Goal: Task Accomplishment & Management: Manage account settings

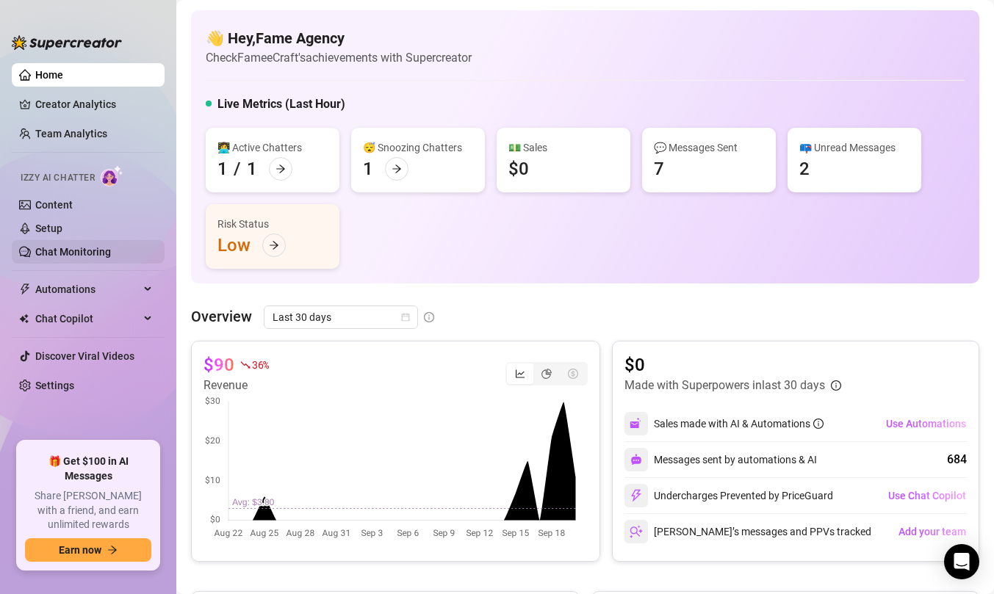
click at [83, 246] on link "Chat Monitoring" at bounding box center [73, 252] width 76 height 12
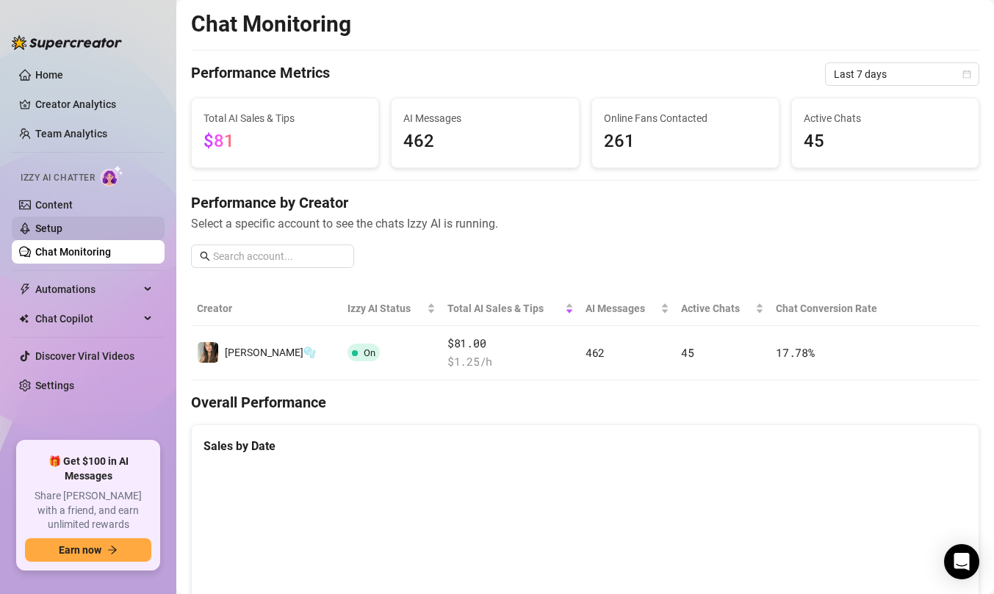
click at [62, 226] on link "Setup" at bounding box center [48, 229] width 27 height 12
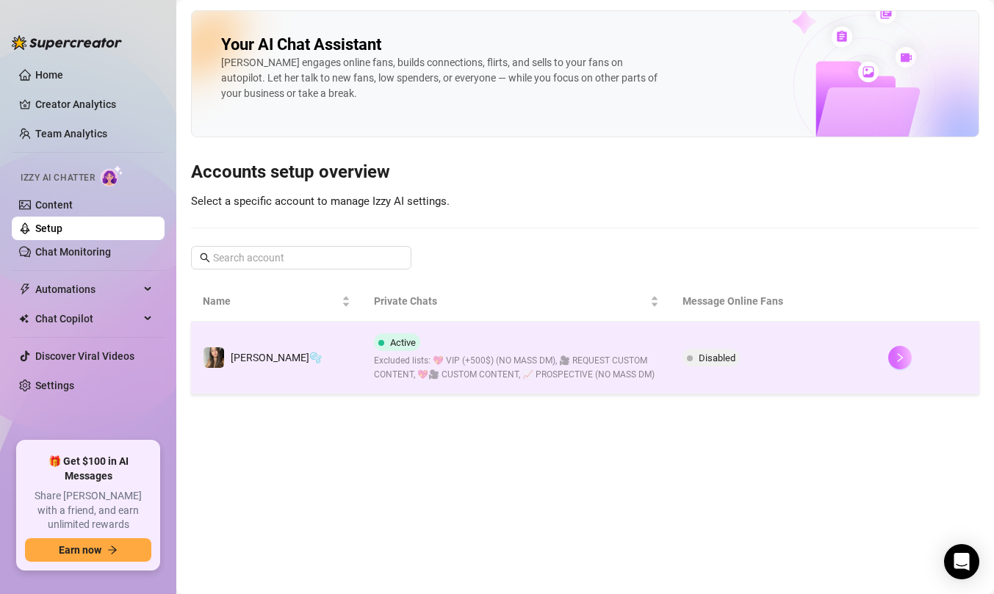
click at [895, 362] on icon "right" at bounding box center [900, 358] width 10 height 10
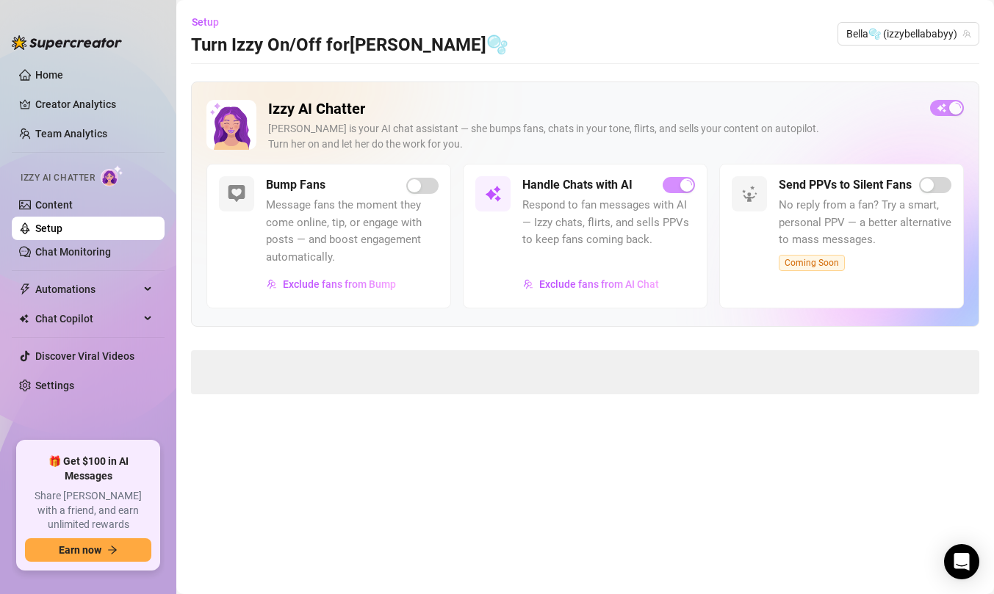
click at [931, 115] on div "Izzy AI Chatter [PERSON_NAME] is your AI chat assistant — she bumps fans, chats…" at bounding box center [584, 132] width 757 height 64
click at [679, 191] on span "button" at bounding box center [678, 185] width 32 height 16
click at [944, 106] on div "button" at bounding box center [937, 107] width 13 height 13
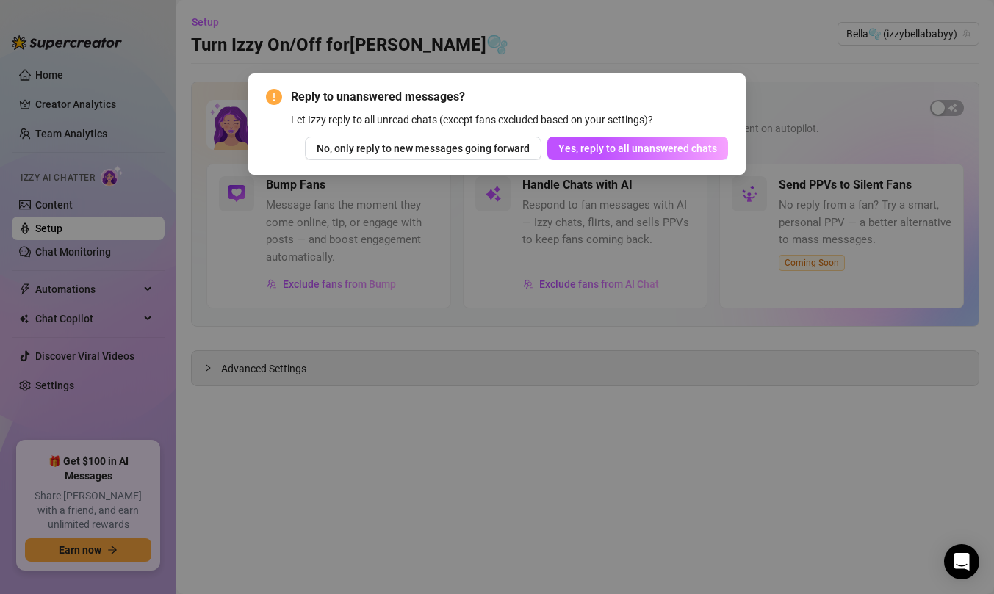
click at [515, 157] on button "No, only reply to new messages going forward" at bounding box center [423, 149] width 236 height 24
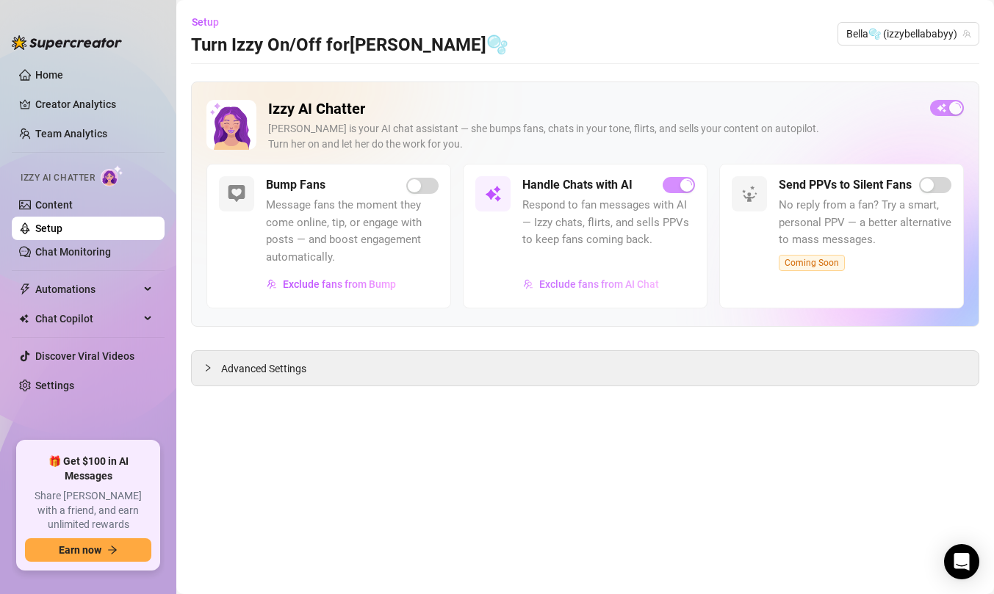
click at [595, 282] on span "Exclude fans from AI Chat" at bounding box center [599, 284] width 120 height 12
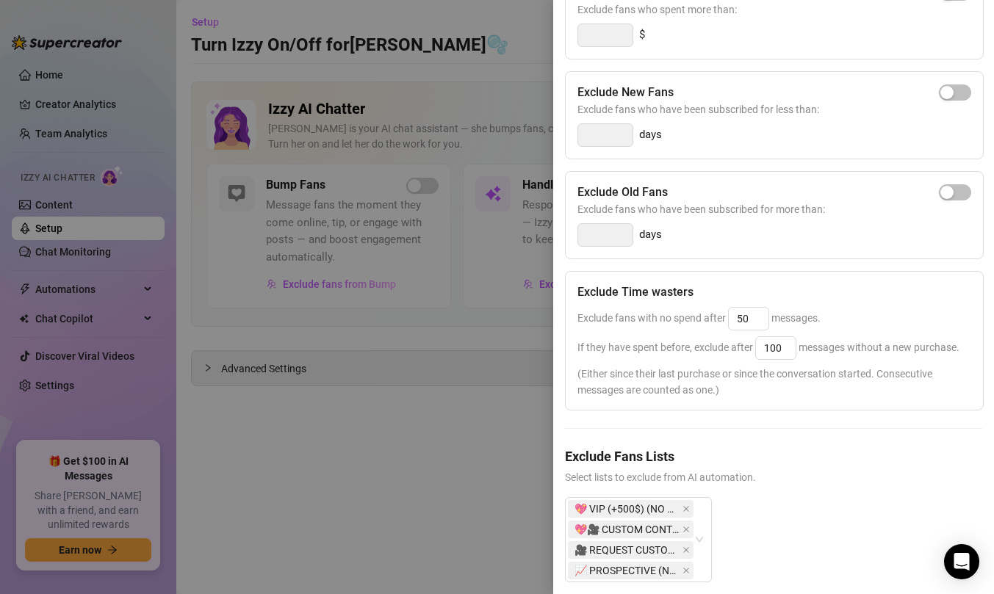
scroll to position [250, 0]
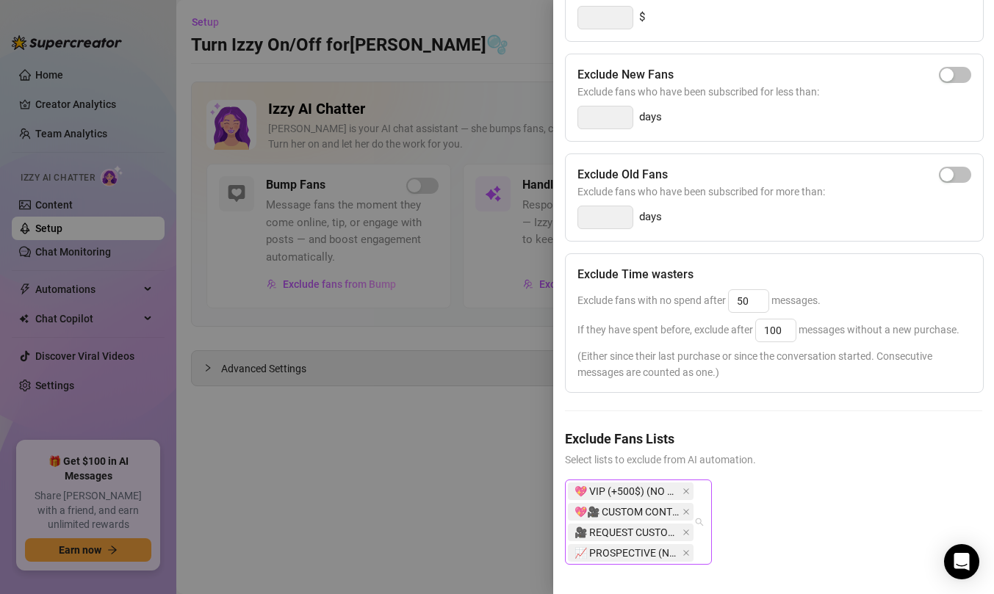
click at [648, 504] on span "💖🎥 CUSTOM CONTENT" at bounding box center [626, 512] width 105 height 16
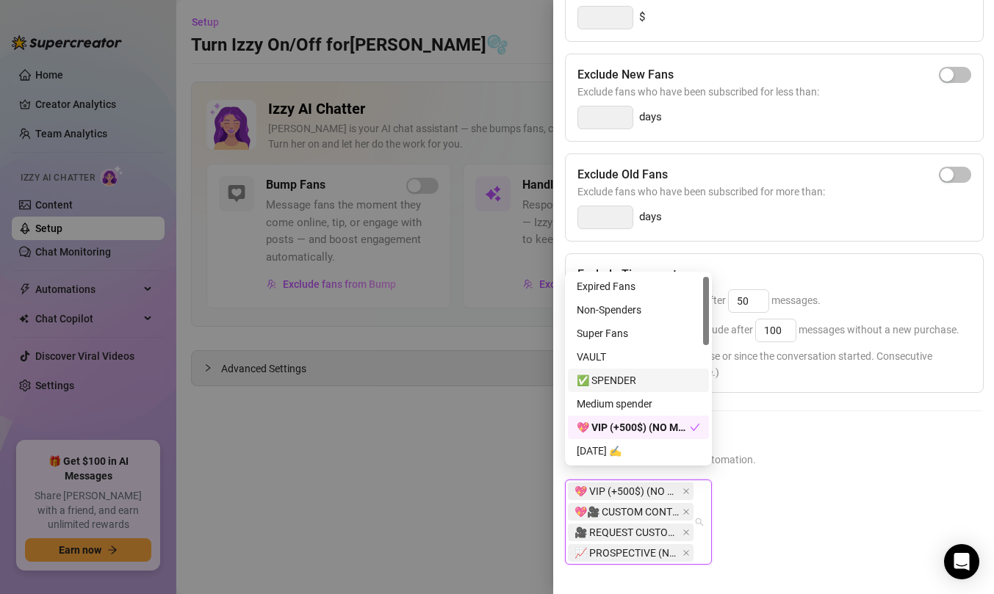
scroll to position [18, 0]
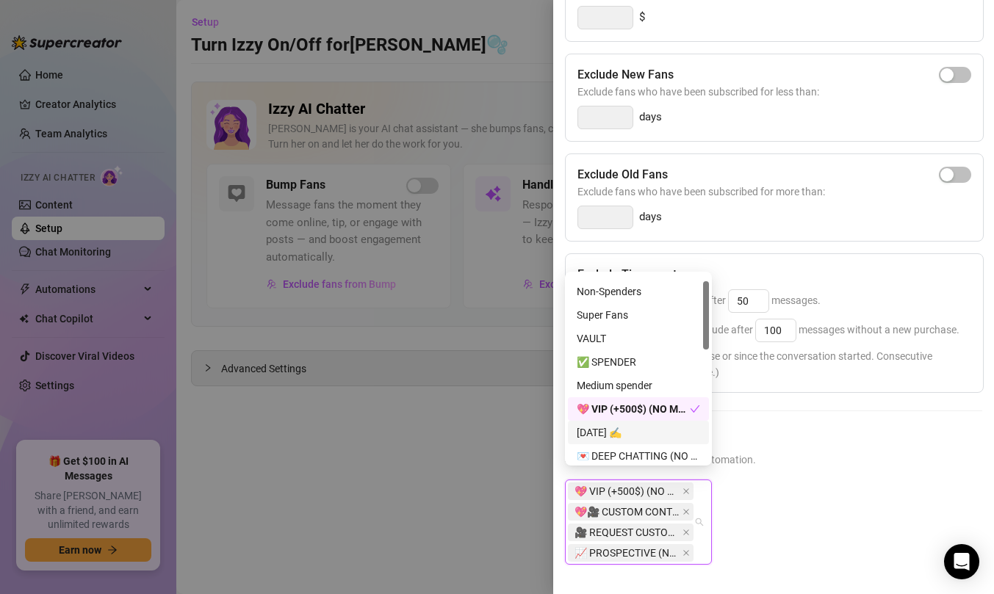
click at [598, 439] on div "[DATE] ✍️" at bounding box center [638, 432] width 123 height 16
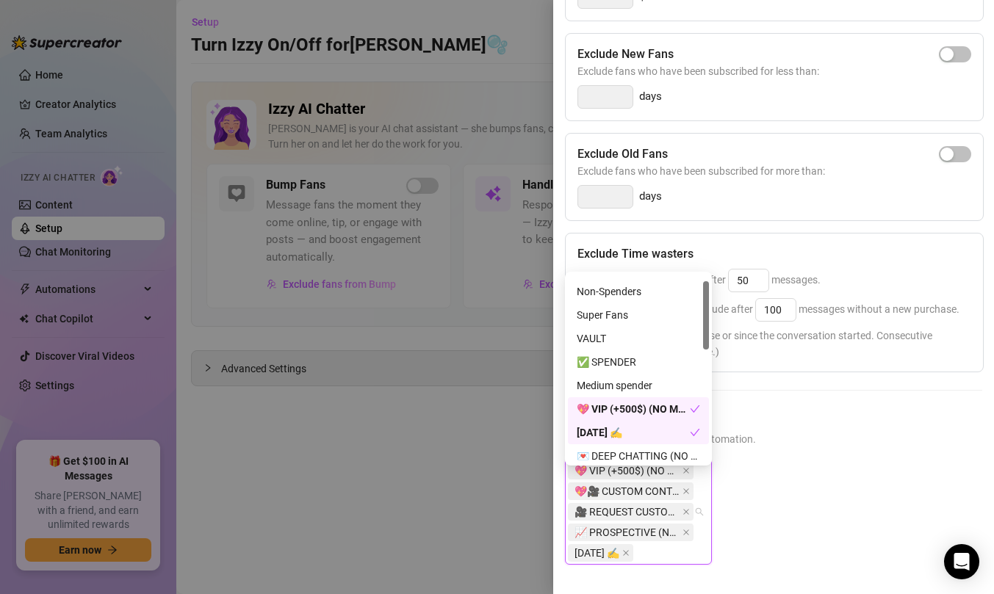
click at [786, 421] on h5 "Exclude Fans Lists" at bounding box center [773, 418] width 417 height 20
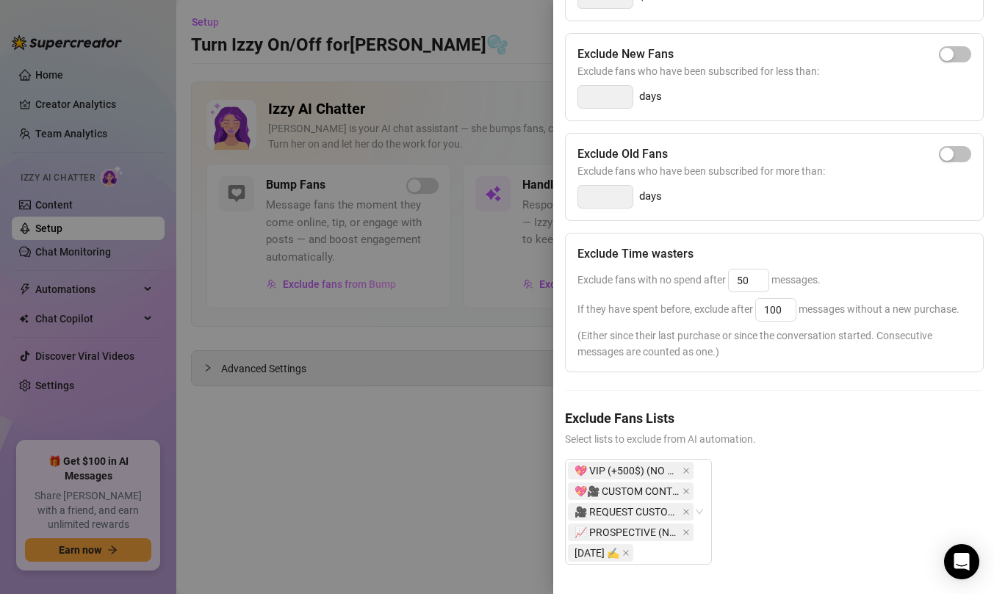
scroll to position [0, 0]
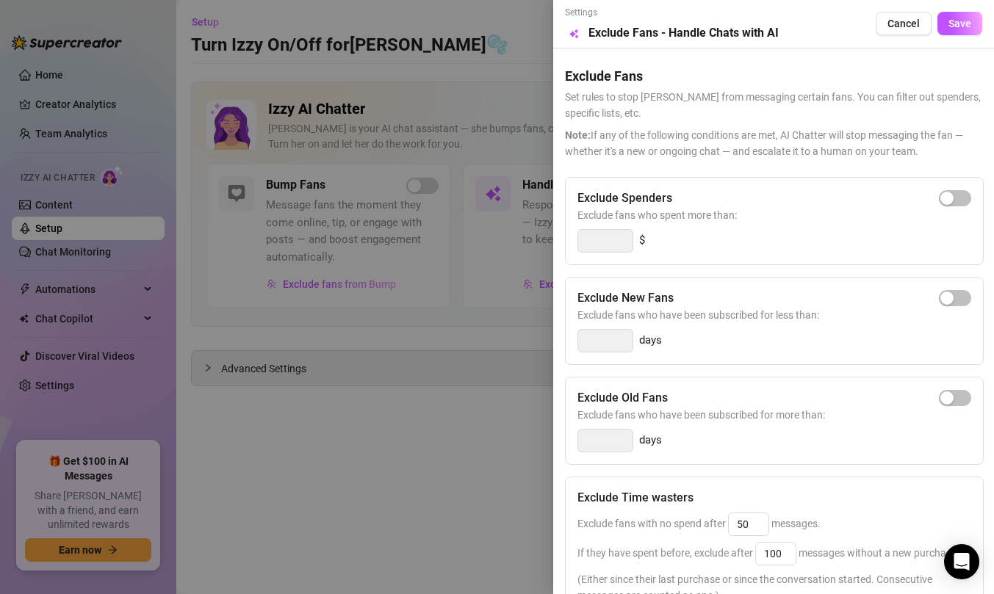
click at [956, 39] on div "Settings Preview Exclude Fans - Handle Chats with AI Cancel Save" at bounding box center [773, 24] width 417 height 36
click at [950, 29] on button "Save" at bounding box center [959, 24] width 45 height 24
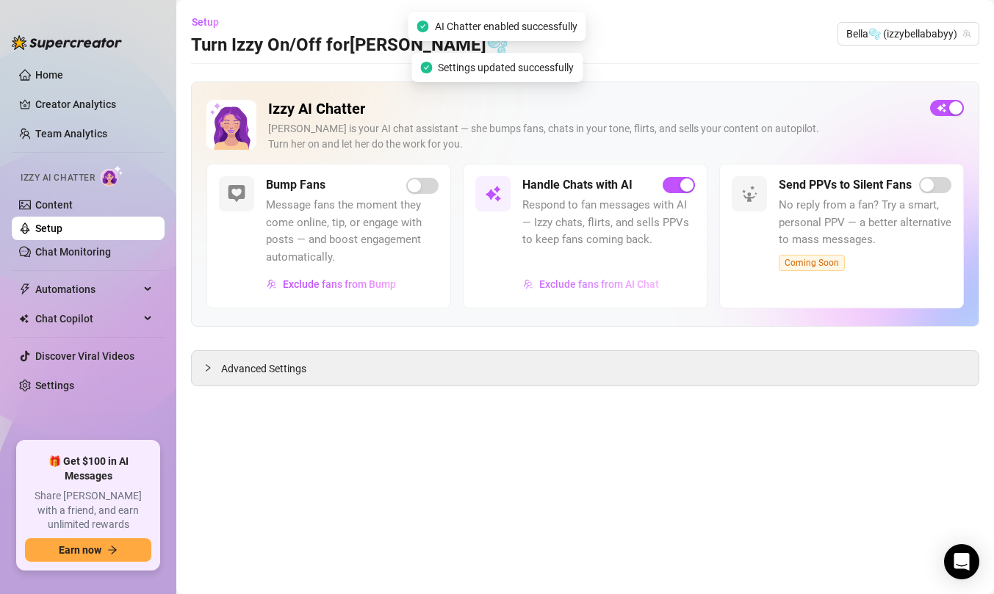
click at [640, 292] on button "Exclude fans from AI Chat" at bounding box center [590, 284] width 137 height 24
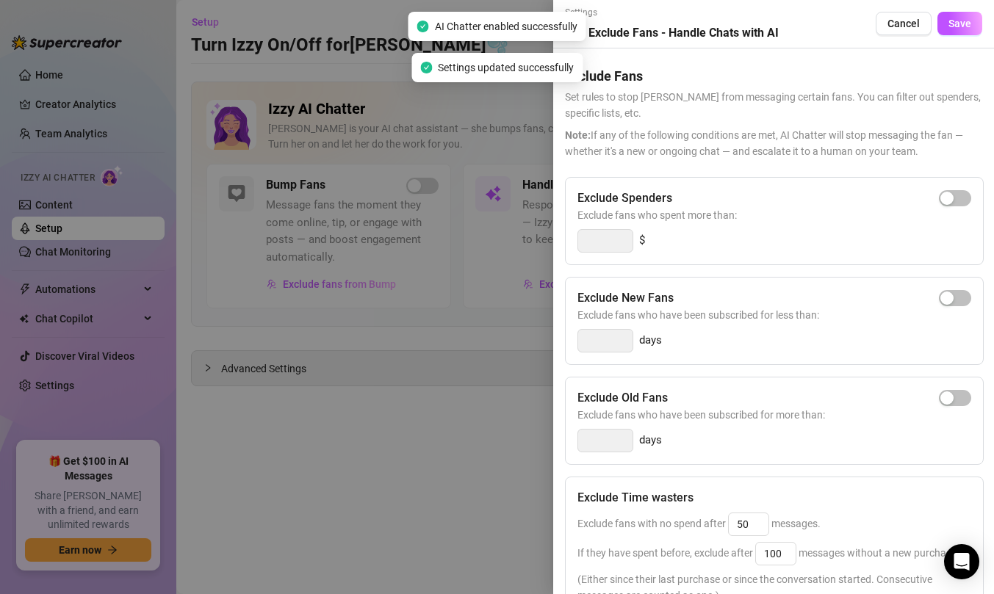
scroll to position [271, 0]
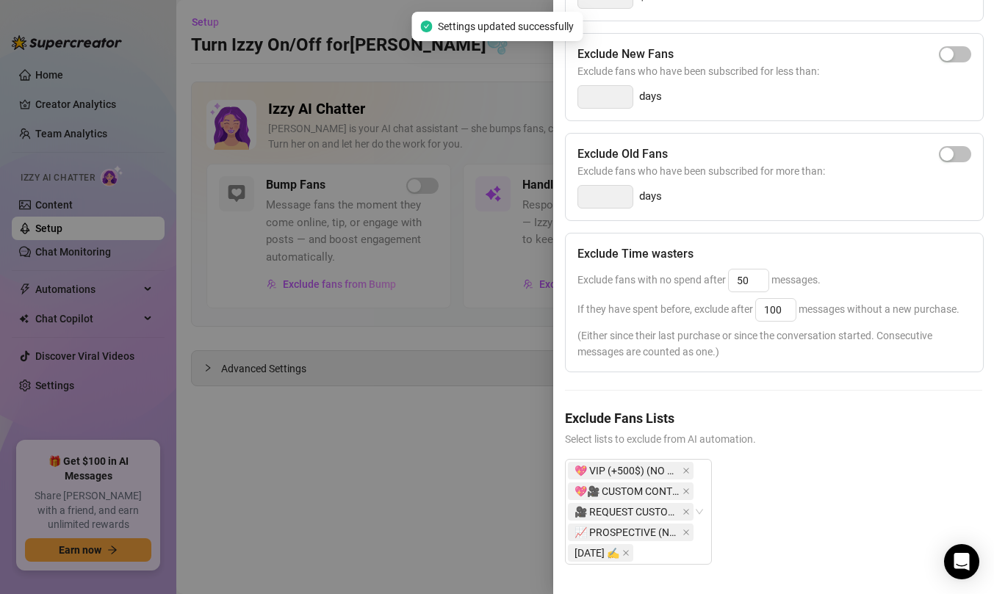
click at [458, 464] on div at bounding box center [497, 297] width 994 height 594
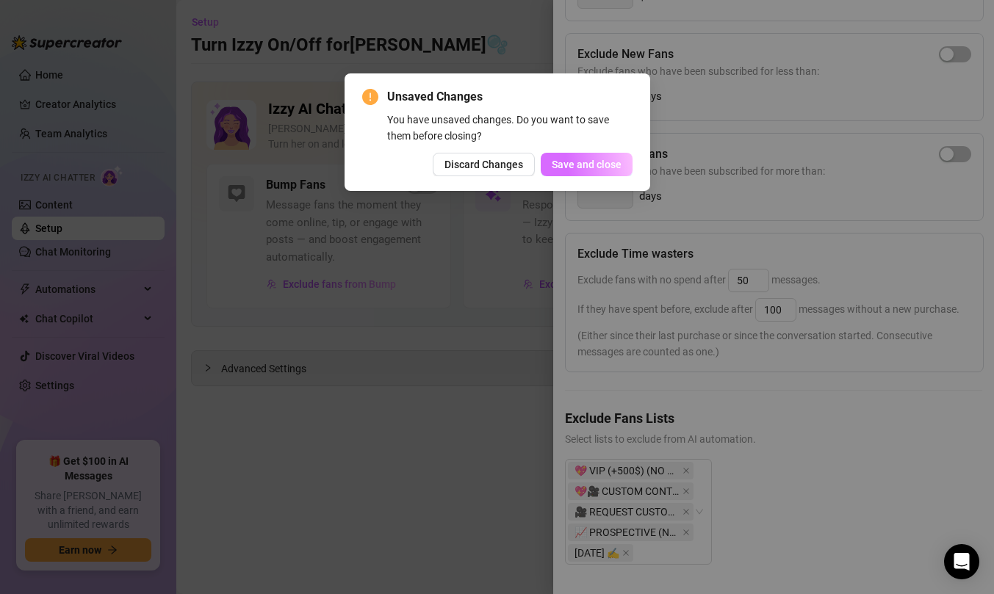
click at [572, 170] on button "Save and close" at bounding box center [587, 165] width 92 height 24
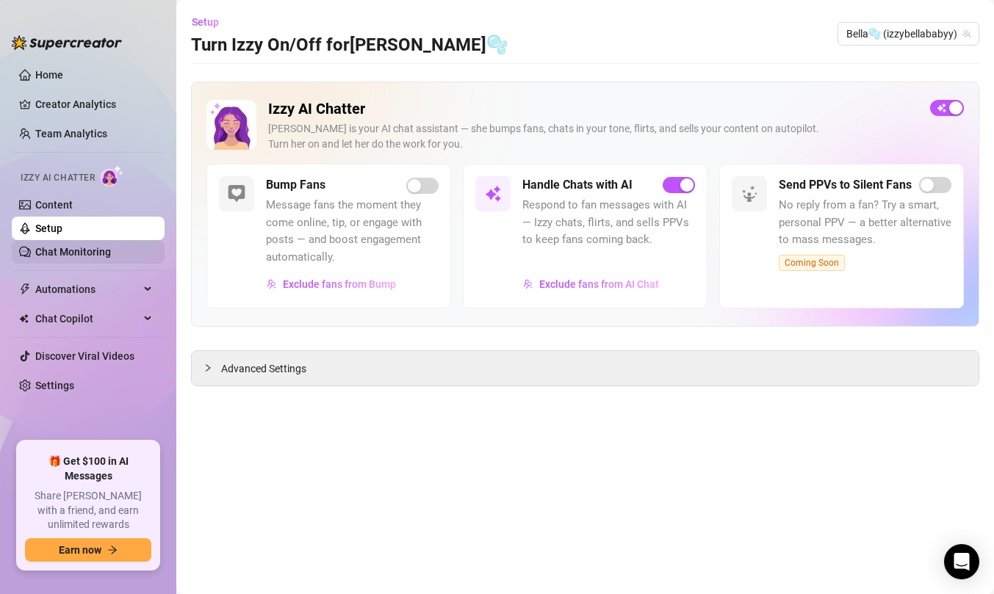
click at [111, 250] on link "Chat Monitoring" at bounding box center [73, 252] width 76 height 12
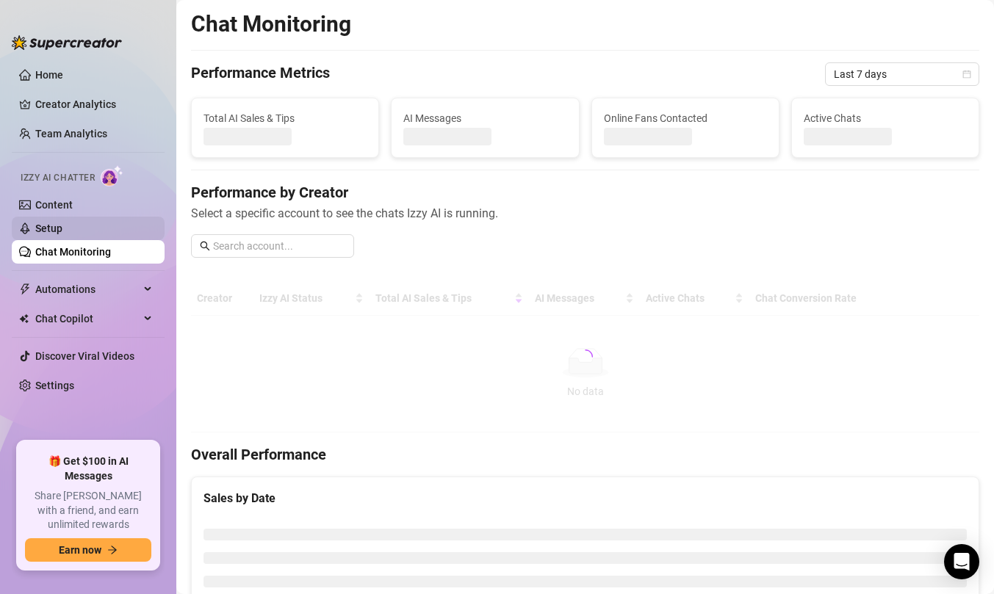
click at [62, 224] on link "Setup" at bounding box center [48, 229] width 27 height 12
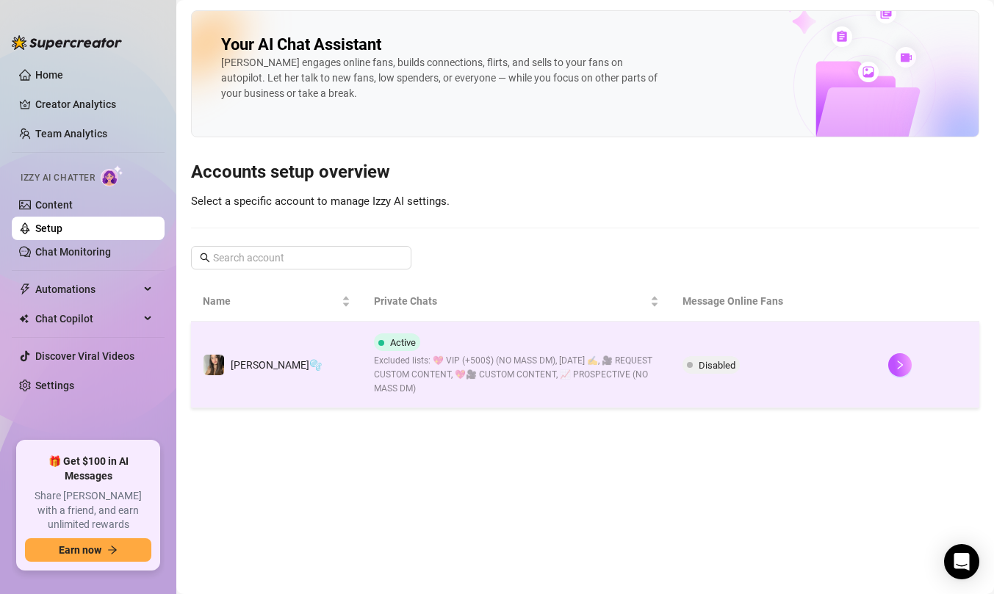
click at [842, 356] on td "Disabled" at bounding box center [774, 365] width 206 height 87
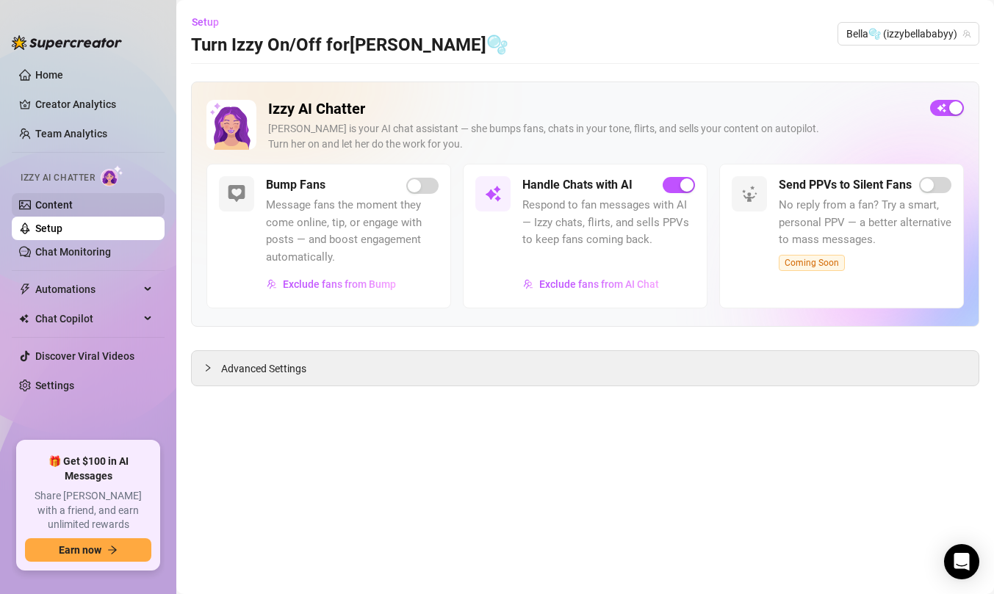
click at [73, 206] on link "Content" at bounding box center [53, 205] width 37 height 12
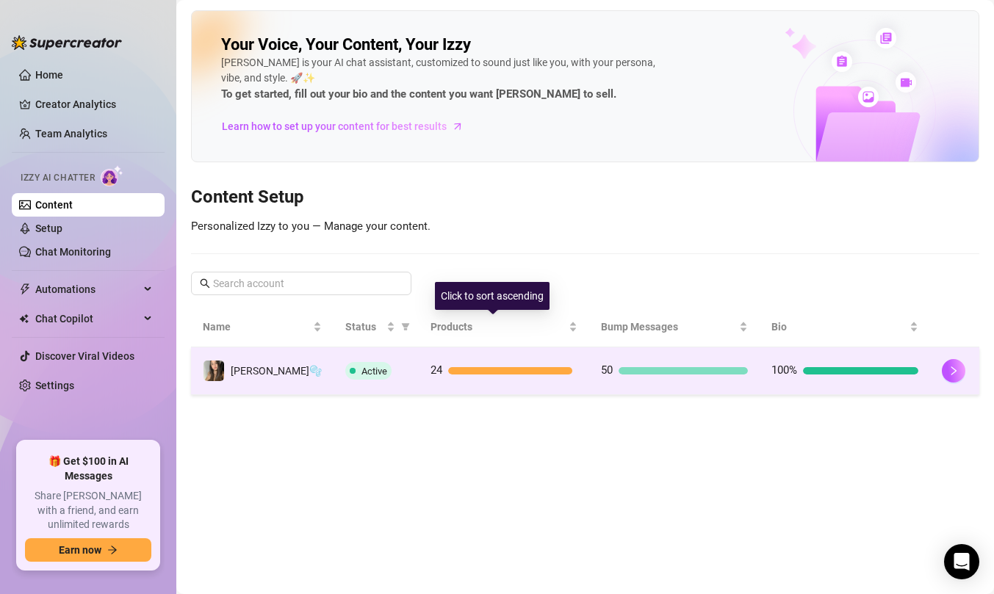
click at [383, 375] on div "Active" at bounding box center [376, 371] width 62 height 18
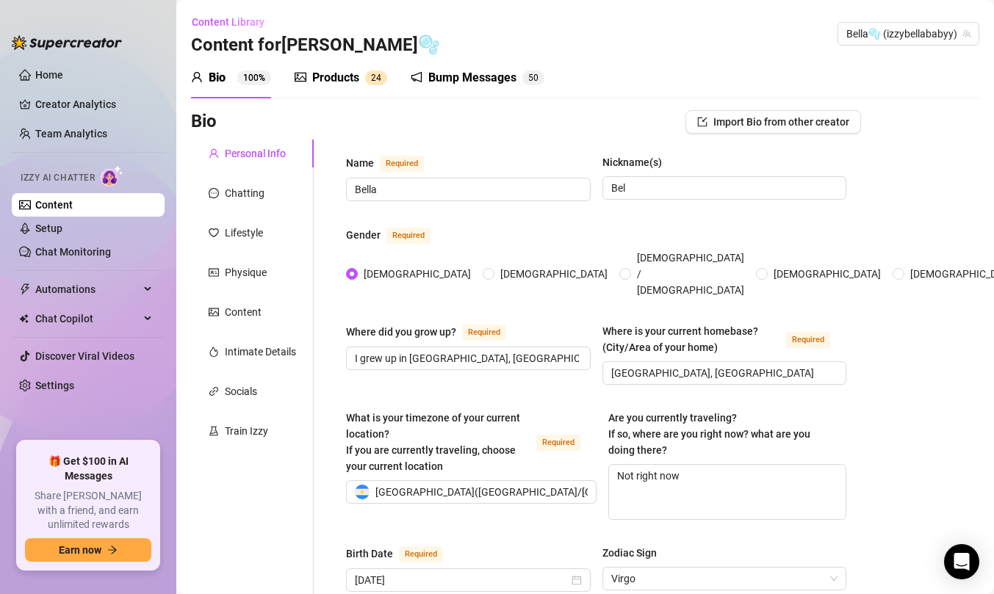
click at [327, 81] on div "Products" at bounding box center [335, 78] width 47 height 18
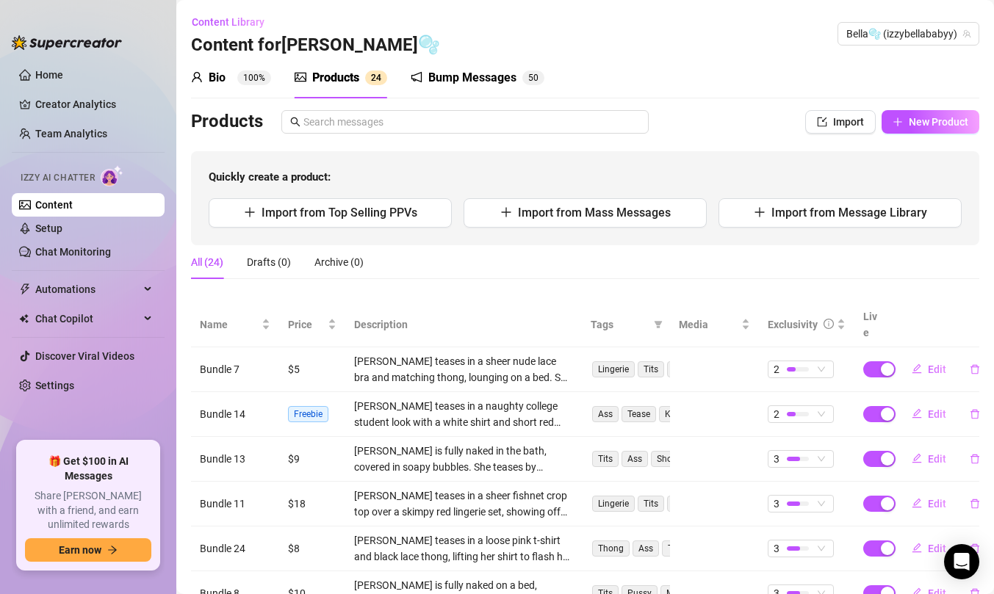
click at [263, 94] on div "Bio 100%" at bounding box center [231, 77] width 80 height 41
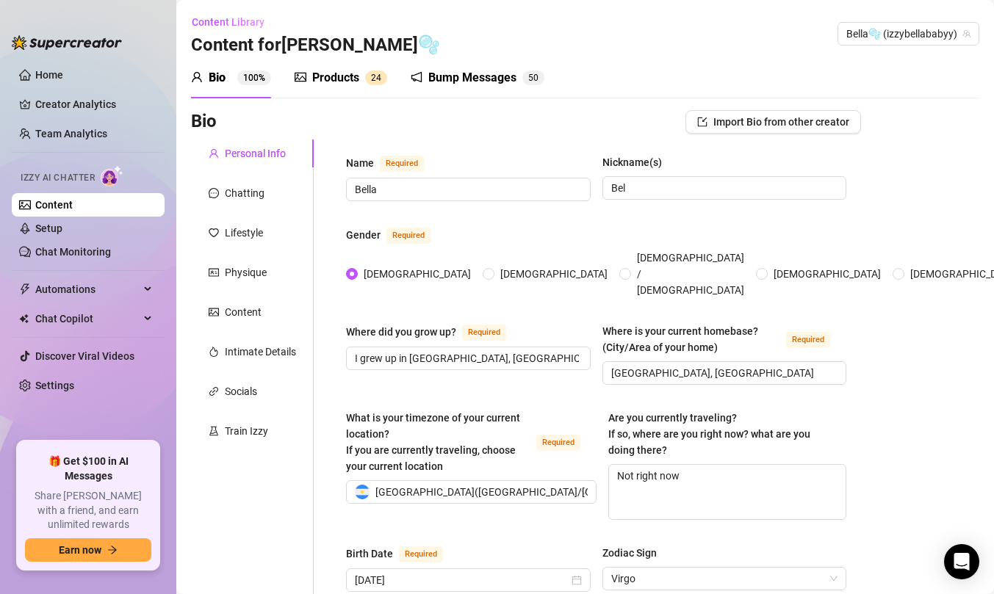
click at [448, 79] on div "Bump Messages" at bounding box center [472, 78] width 88 height 18
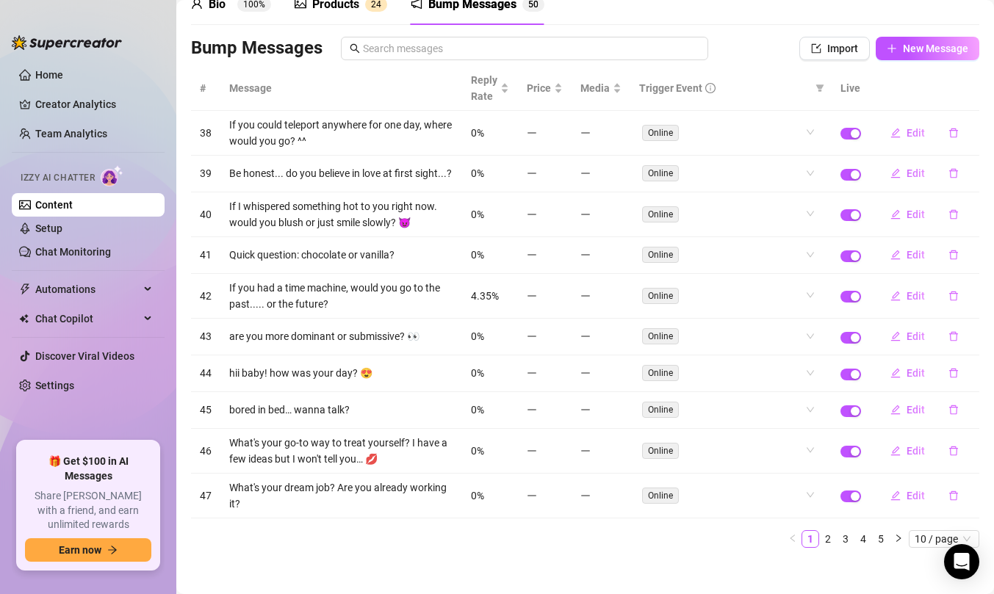
scroll to position [79, 0]
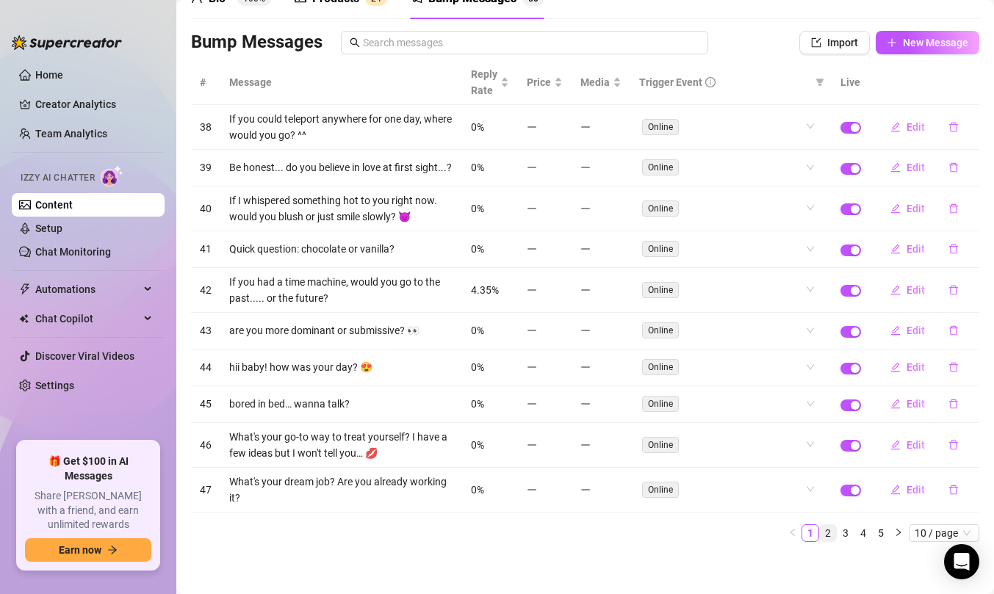
click at [820, 541] on link "2" at bounding box center [828, 533] width 16 height 16
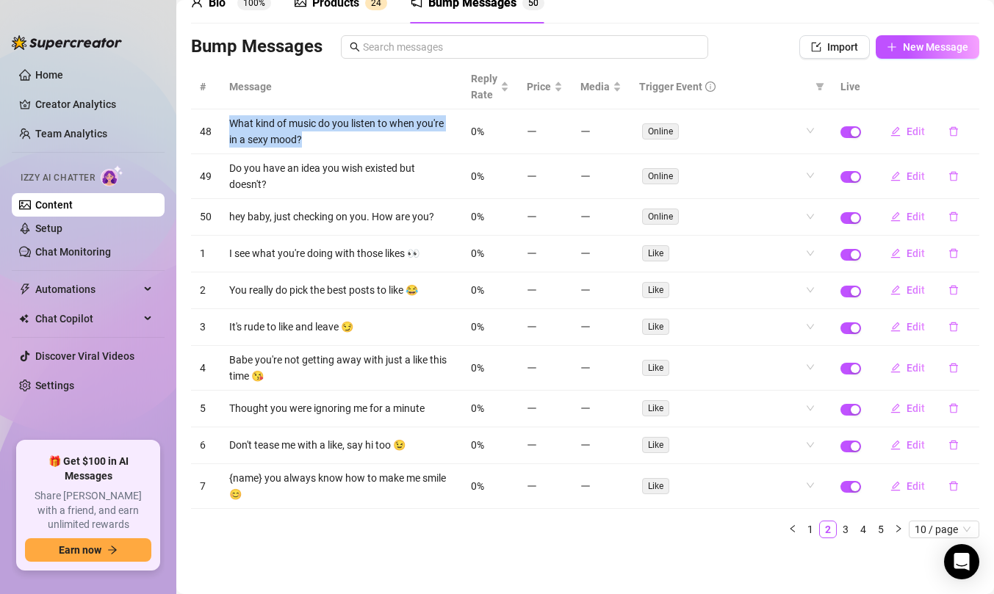
drag, startPoint x: 348, startPoint y: 136, endPoint x: 231, endPoint y: 124, distance: 118.1
click at [231, 124] on td "What kind of music do you listen to when you're in a sexy mood?" at bounding box center [341, 131] width 242 height 45
copy td "What kind of music do you listen to when you're in a sexy mood?"
drag, startPoint x: 347, startPoint y: 139, endPoint x: 228, endPoint y: 124, distance: 119.1
click at [228, 124] on td "What kind of music do you listen to when you're in a sexy mood?" at bounding box center [341, 131] width 242 height 45
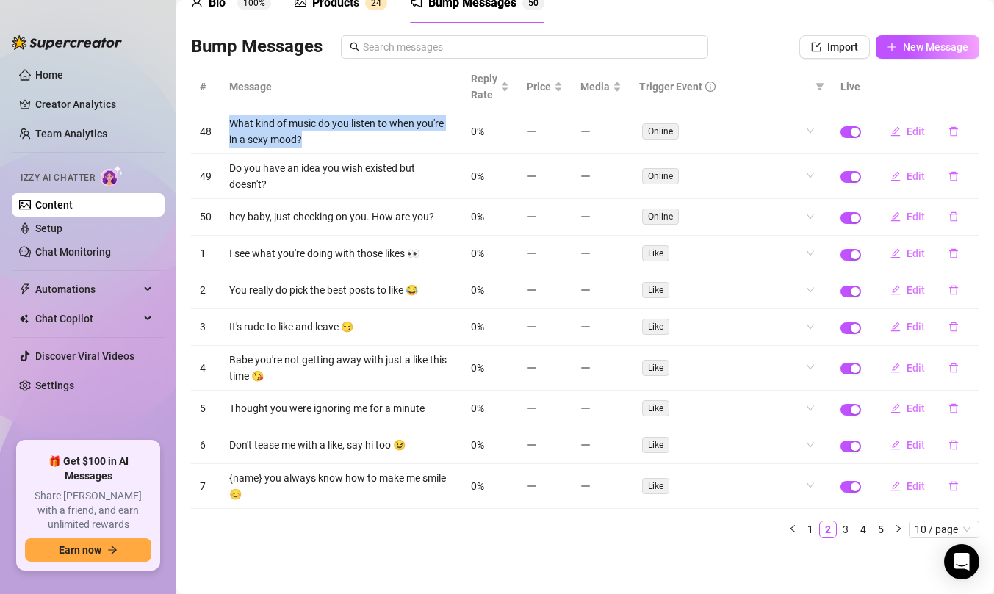
copy td "What kind of music do you listen to when you're in a sexy mood?"
click at [62, 223] on link "Setup" at bounding box center [48, 229] width 27 height 12
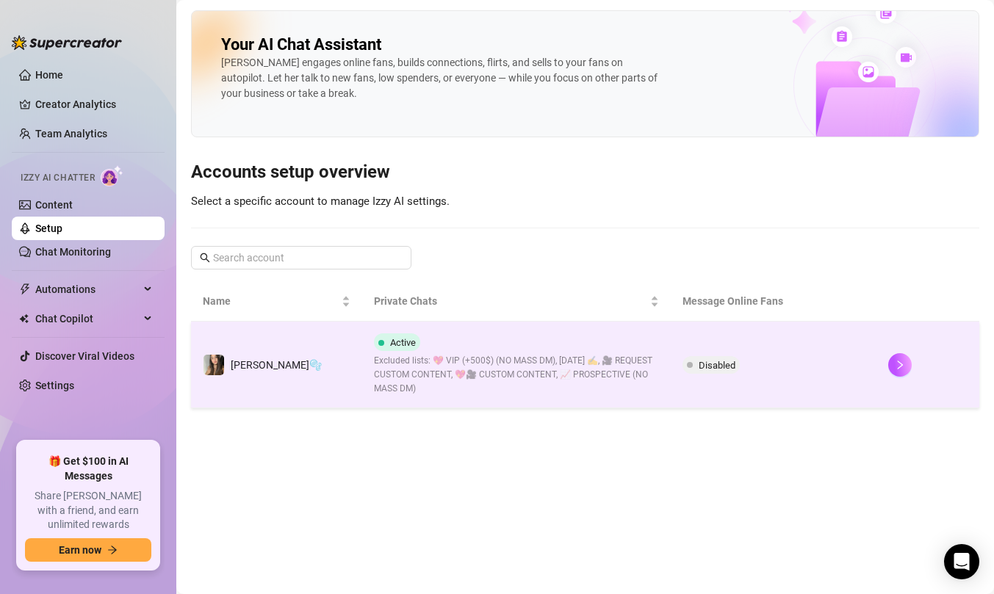
click at [836, 372] on td "Disabled" at bounding box center [774, 365] width 206 height 87
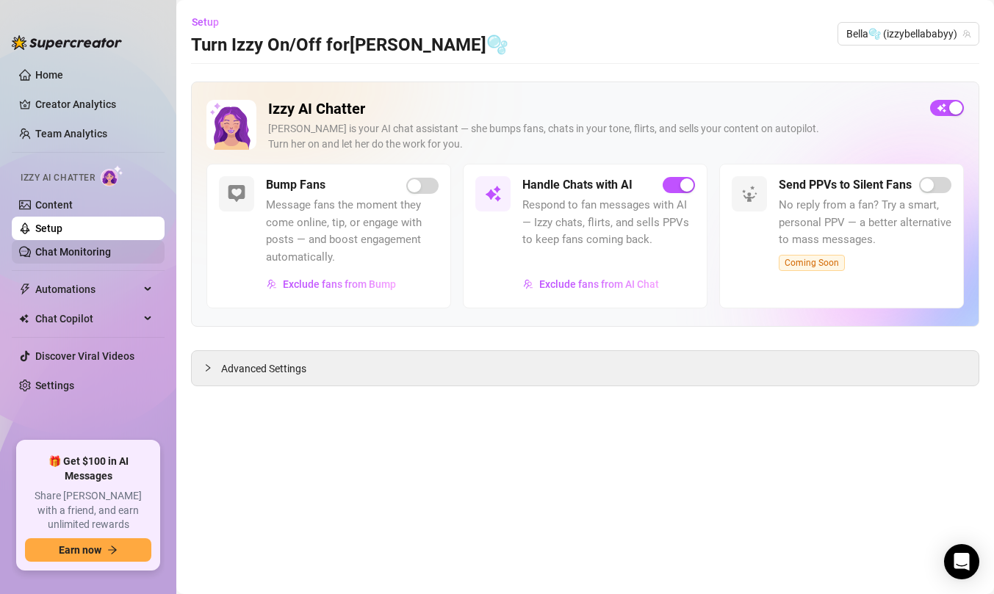
click at [90, 256] on link "Chat Monitoring" at bounding box center [73, 252] width 76 height 12
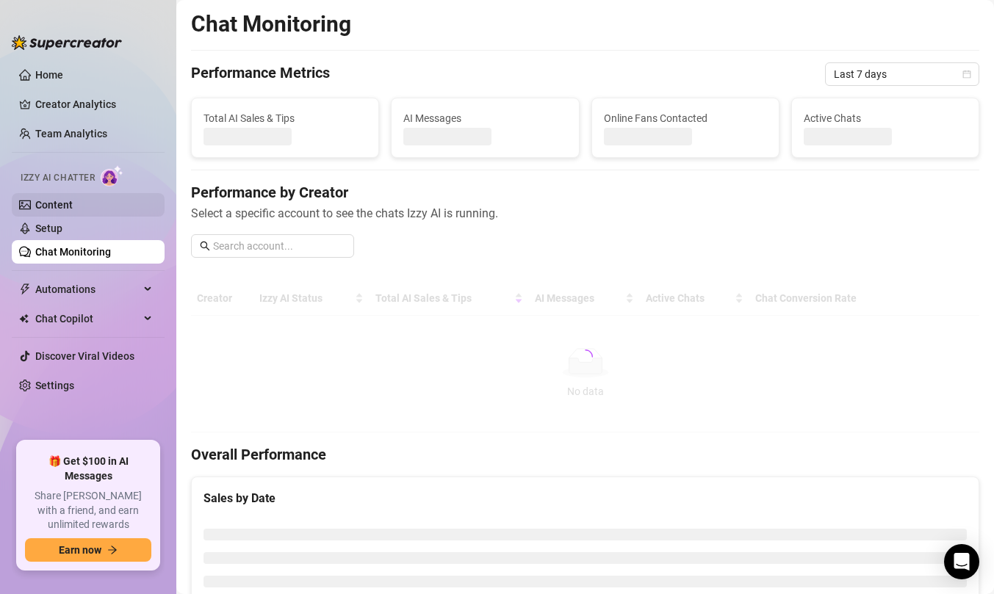
click at [73, 201] on link "Content" at bounding box center [53, 205] width 37 height 12
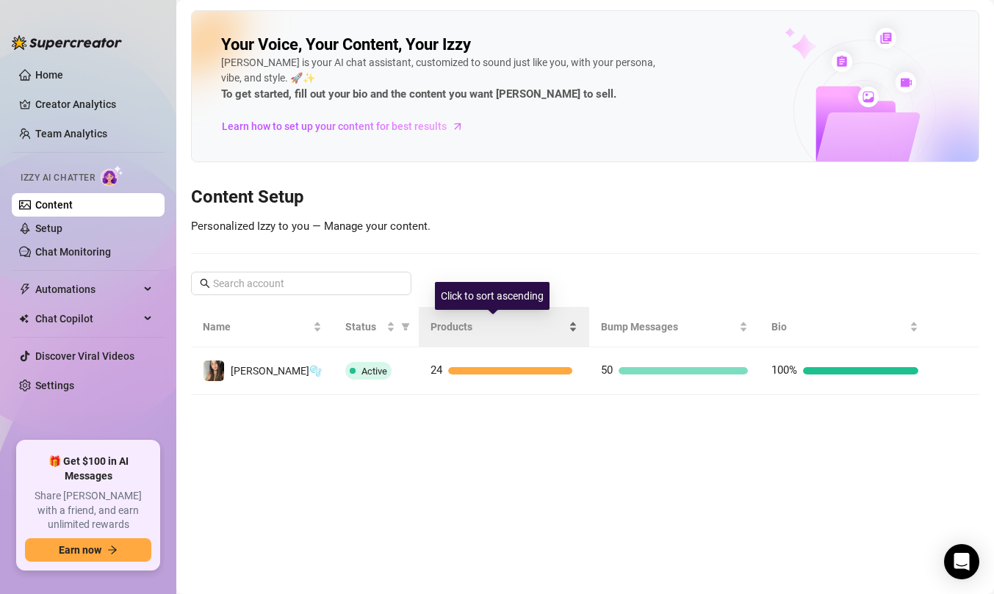
click at [507, 335] on div "Products" at bounding box center [503, 327] width 147 height 16
click at [494, 319] on div "Products" at bounding box center [503, 327] width 147 height 16
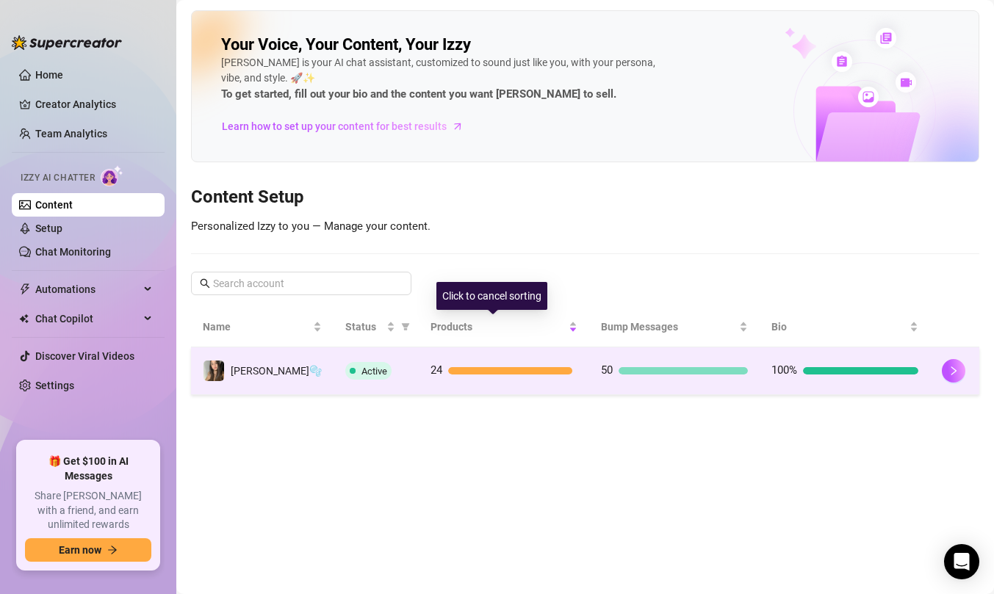
click at [495, 355] on td "24" at bounding box center [504, 371] width 170 height 48
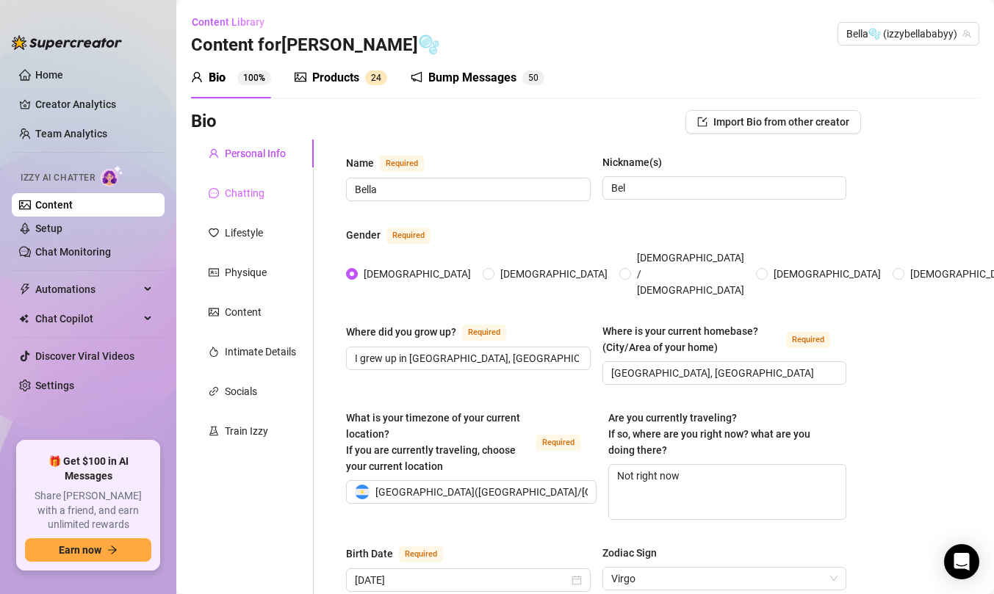
click at [265, 197] on div "Chatting" at bounding box center [252, 193] width 123 height 28
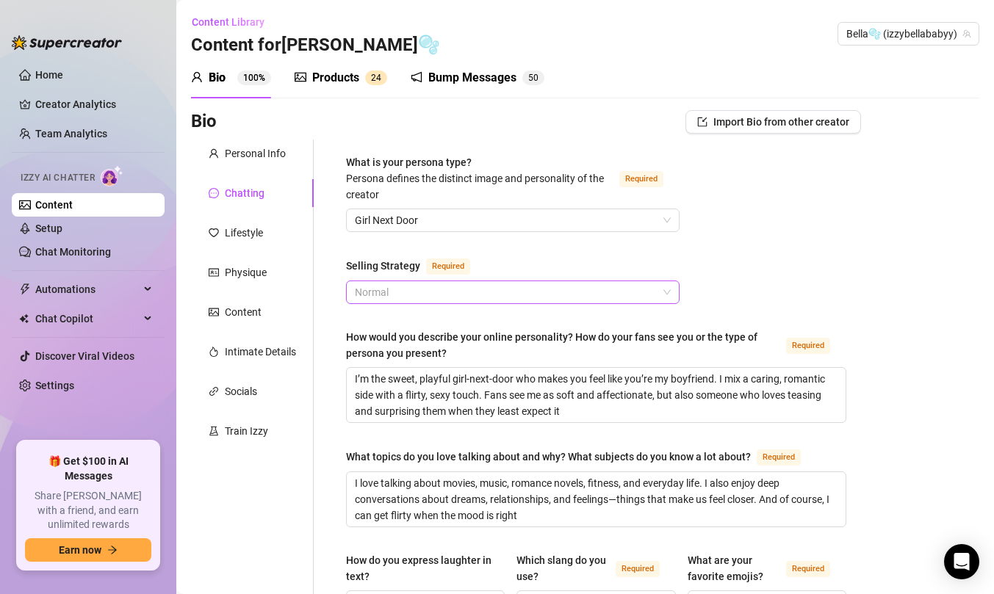
click at [394, 292] on span "Normal" at bounding box center [513, 292] width 316 height 22
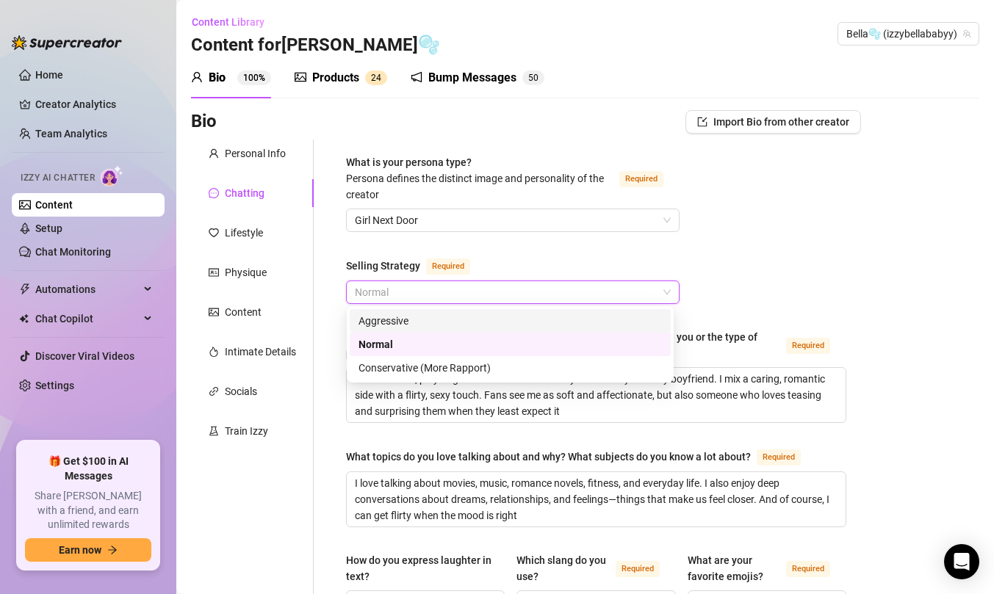
click at [399, 320] on div "Aggressive" at bounding box center [509, 321] width 303 height 16
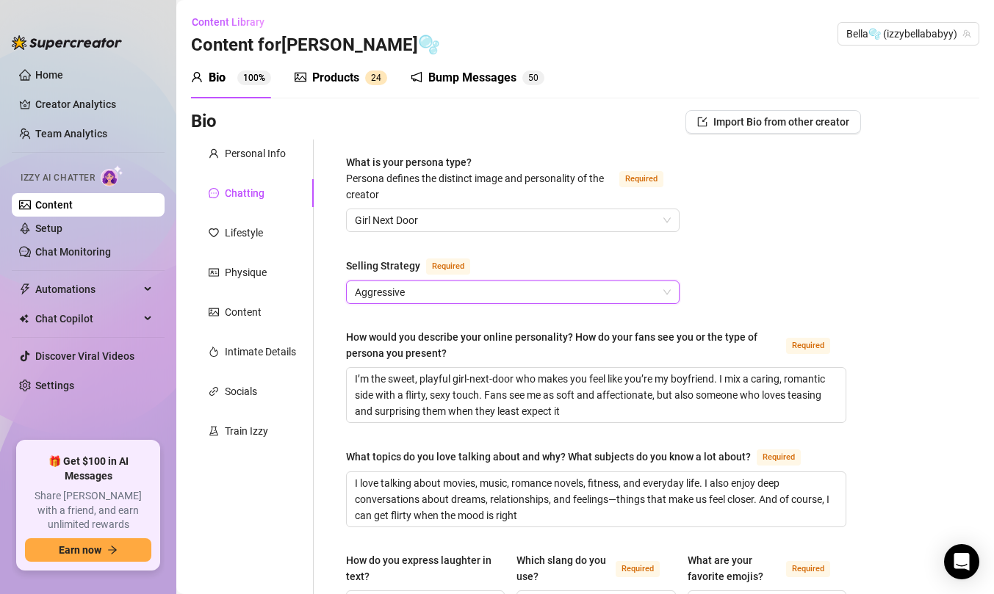
scroll to position [863, 0]
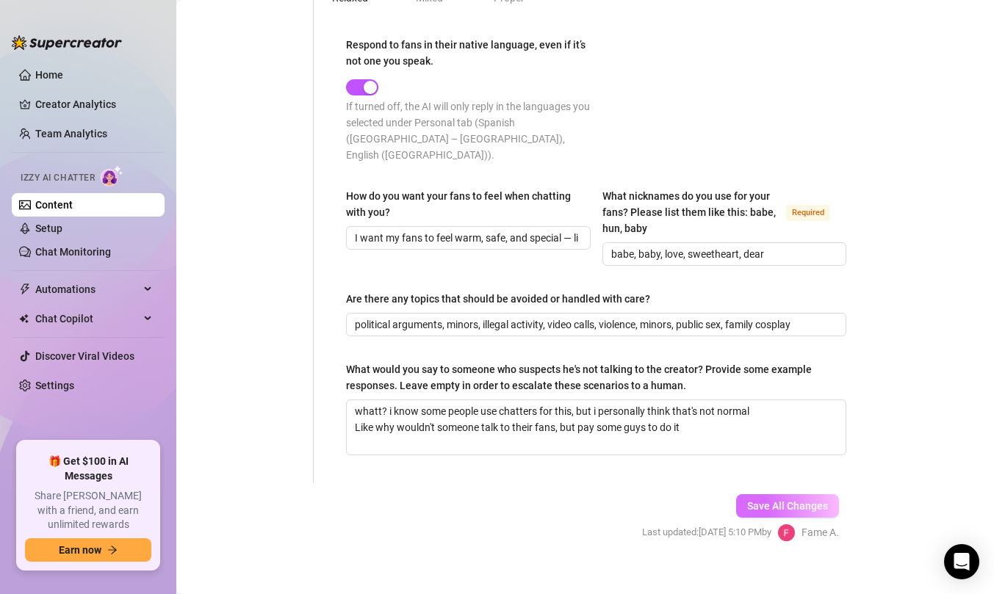
click at [780, 500] on span "Save All Changes" at bounding box center [787, 506] width 81 height 12
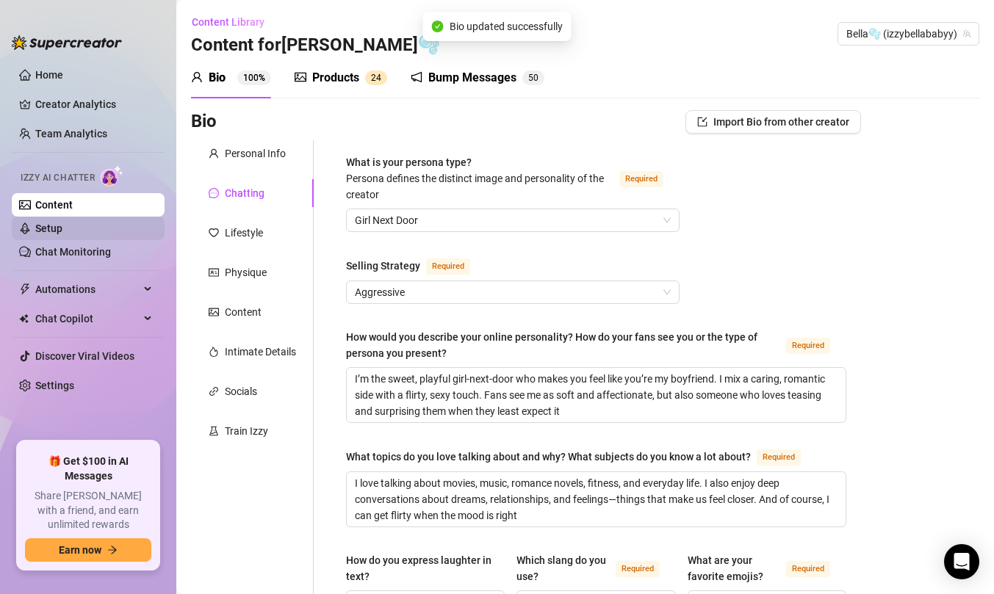
click at [48, 223] on link "Setup" at bounding box center [48, 229] width 27 height 12
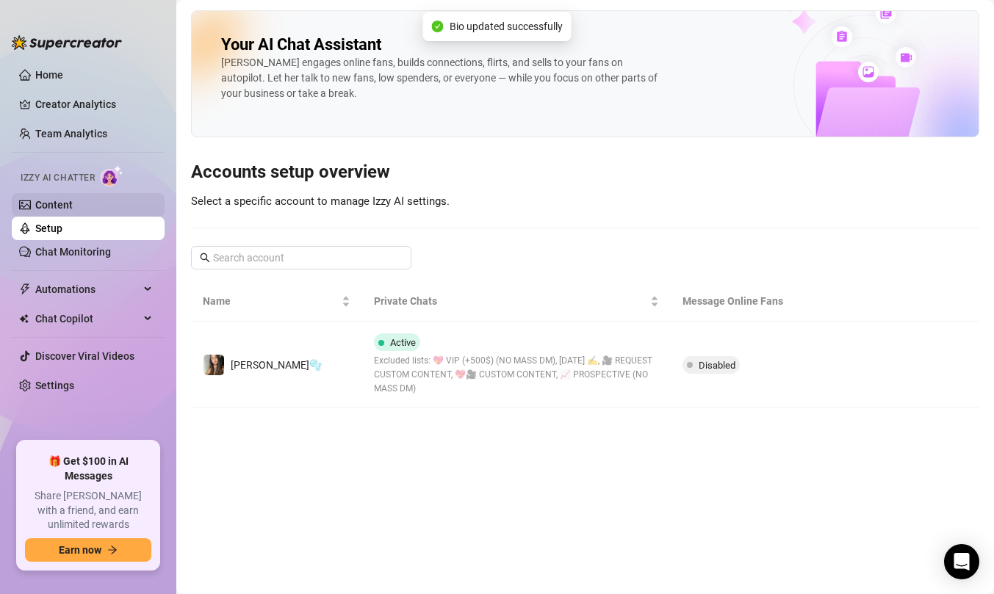
click at [48, 211] on link "Content" at bounding box center [53, 205] width 37 height 12
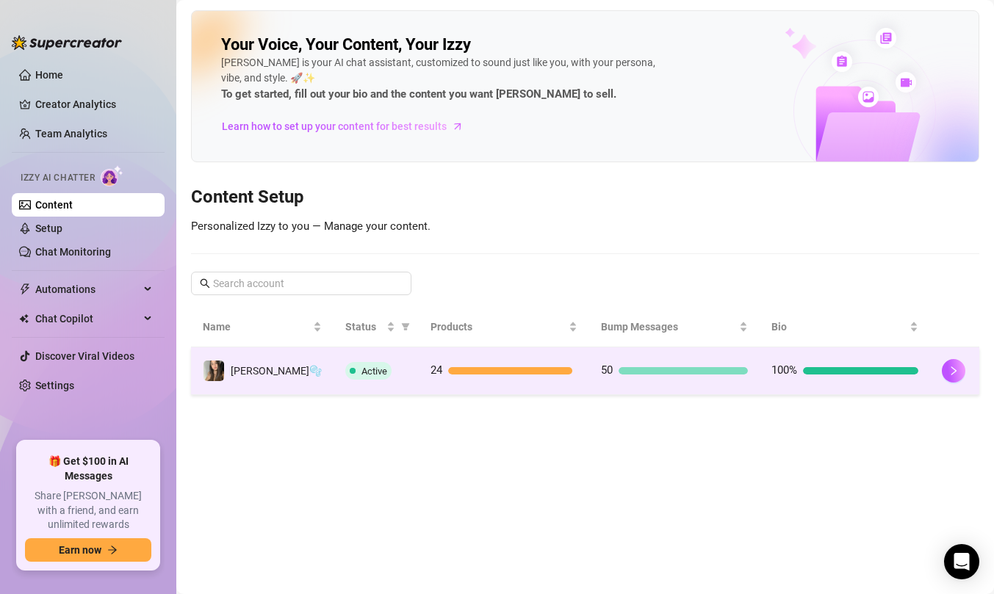
click at [383, 372] on div "Active" at bounding box center [376, 371] width 62 height 18
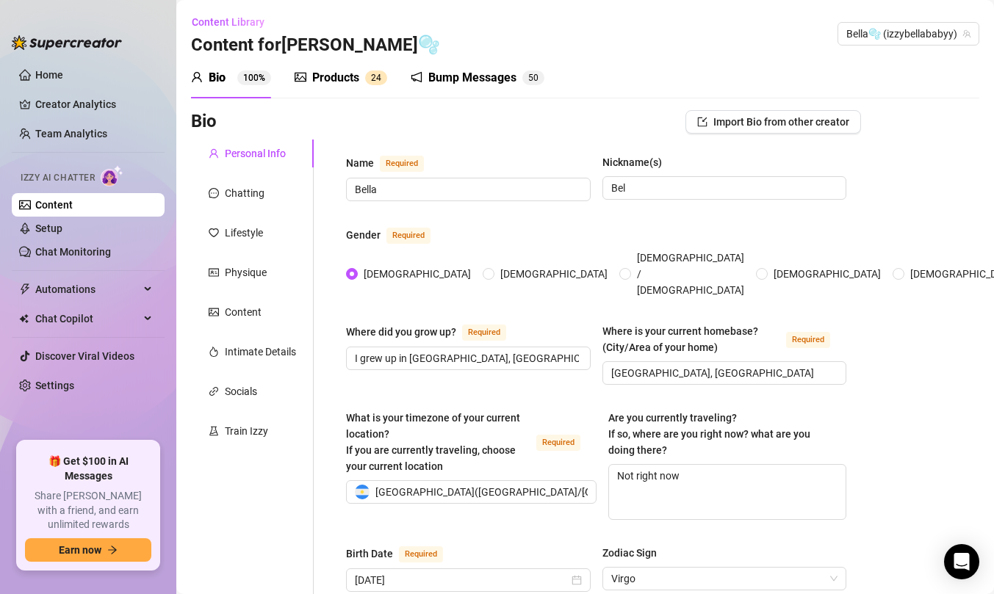
click at [225, 188] on div "Chatting" at bounding box center [245, 193] width 40 height 16
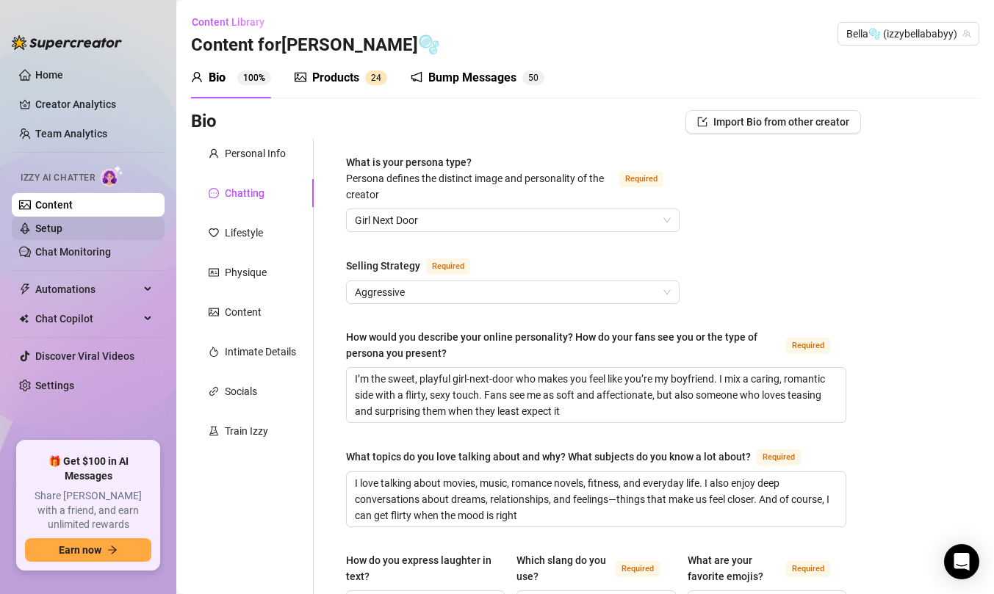
click at [62, 229] on link "Setup" at bounding box center [48, 229] width 27 height 12
